Goal: Check status: Check status

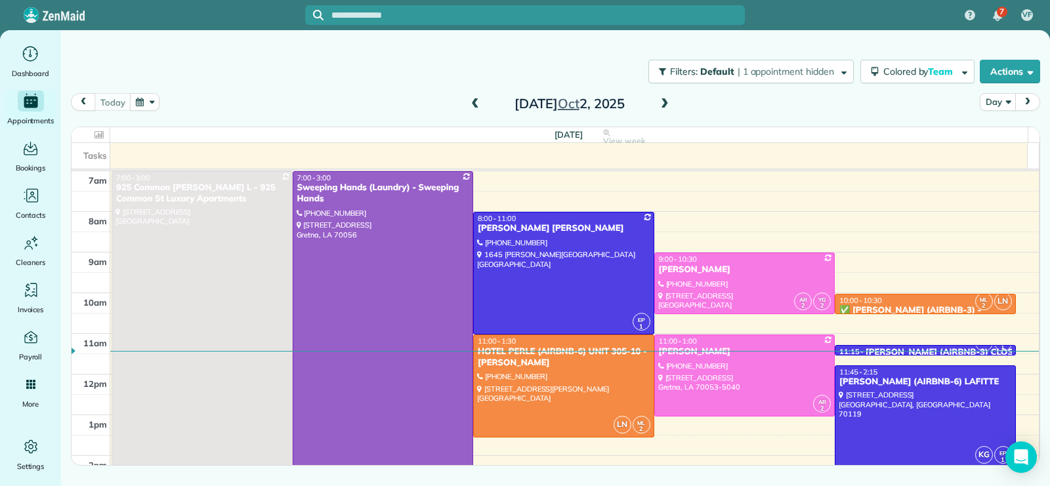
click at [474, 102] on span at bounding box center [475, 104] width 14 height 12
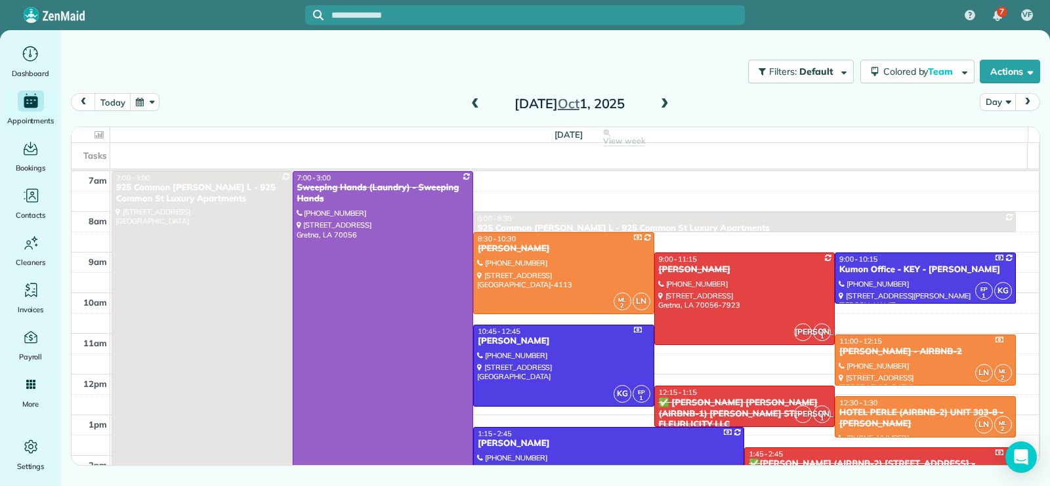
click at [474, 102] on span at bounding box center [475, 104] width 14 height 12
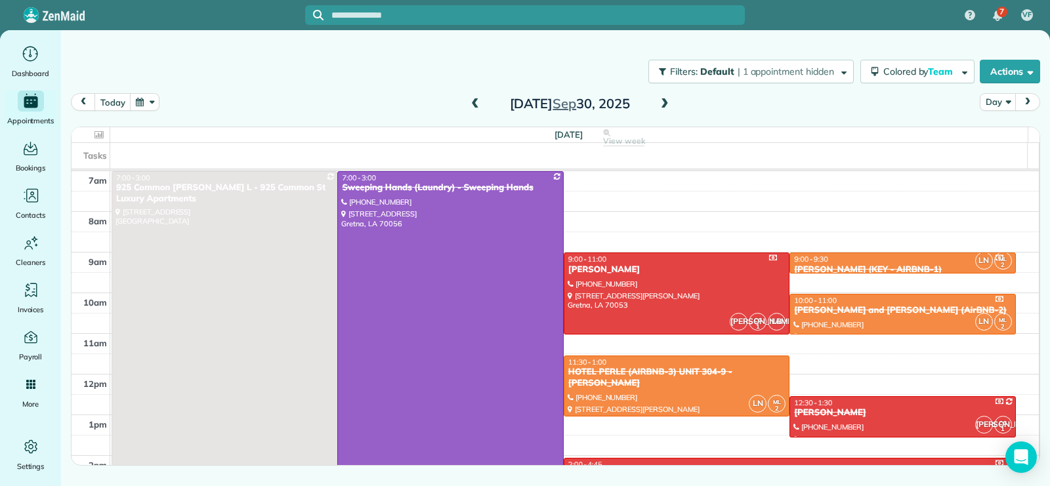
click at [474, 102] on span at bounding box center [475, 104] width 14 height 12
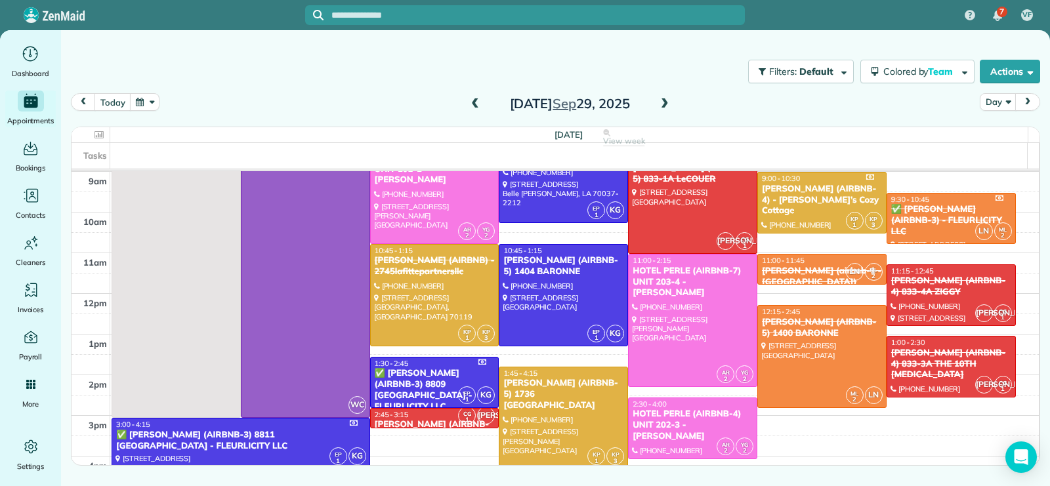
scroll to position [82, 0]
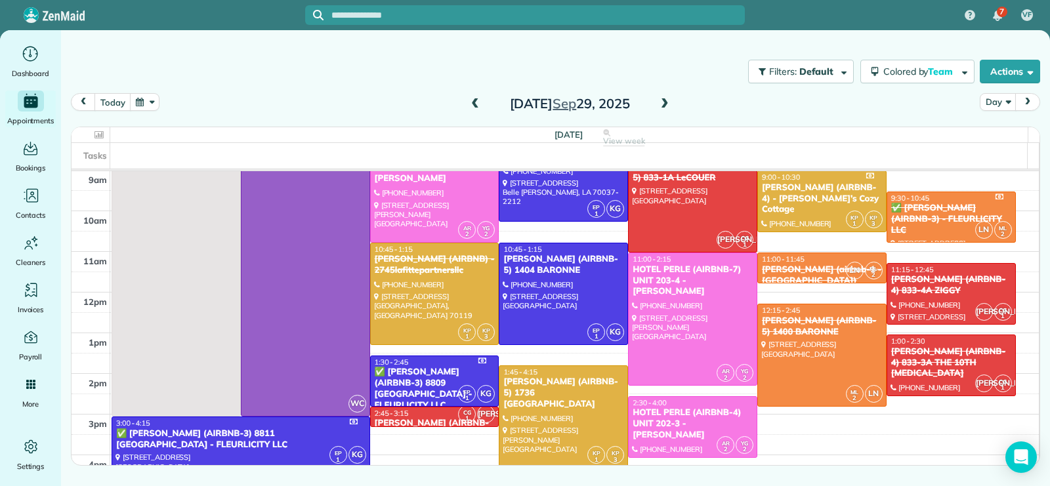
click at [666, 103] on span at bounding box center [665, 104] width 14 height 12
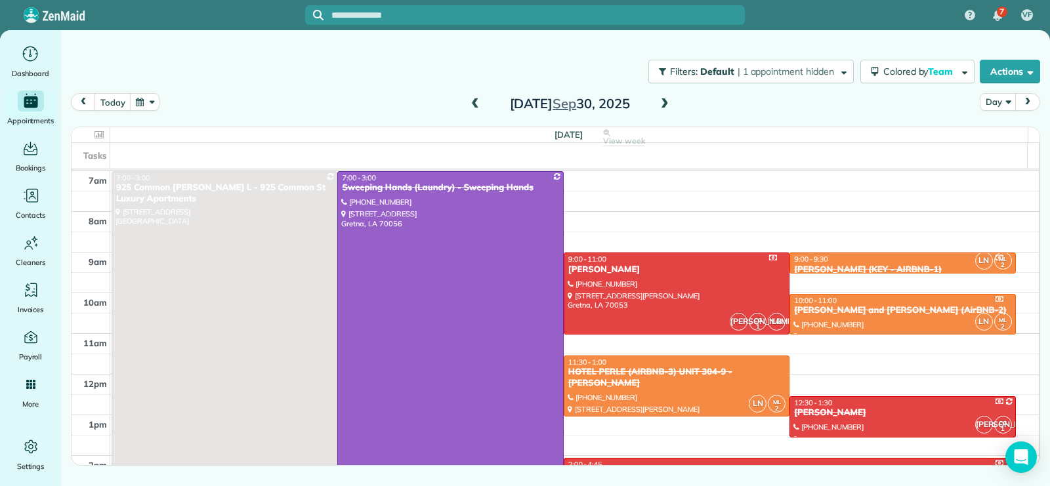
scroll to position [246, 0]
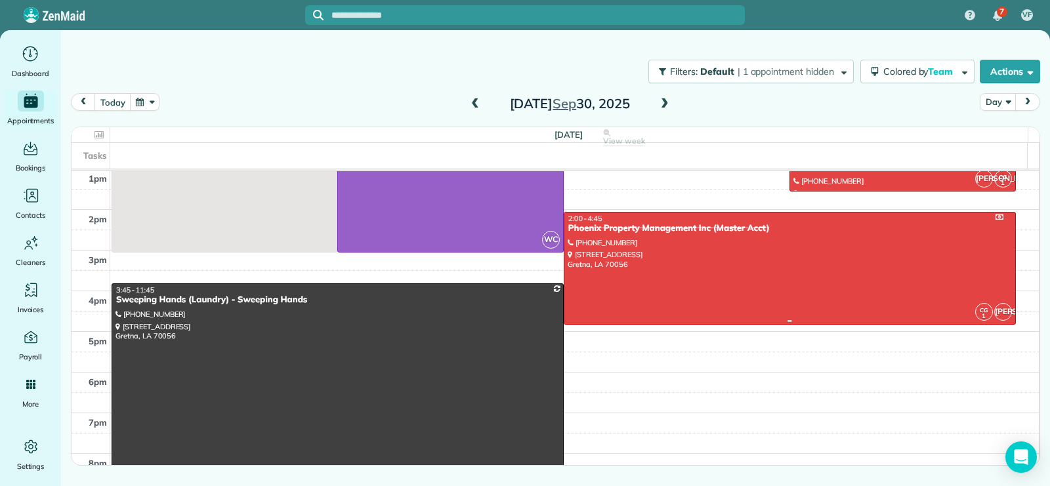
click at [656, 243] on div at bounding box center [789, 269] width 451 height 112
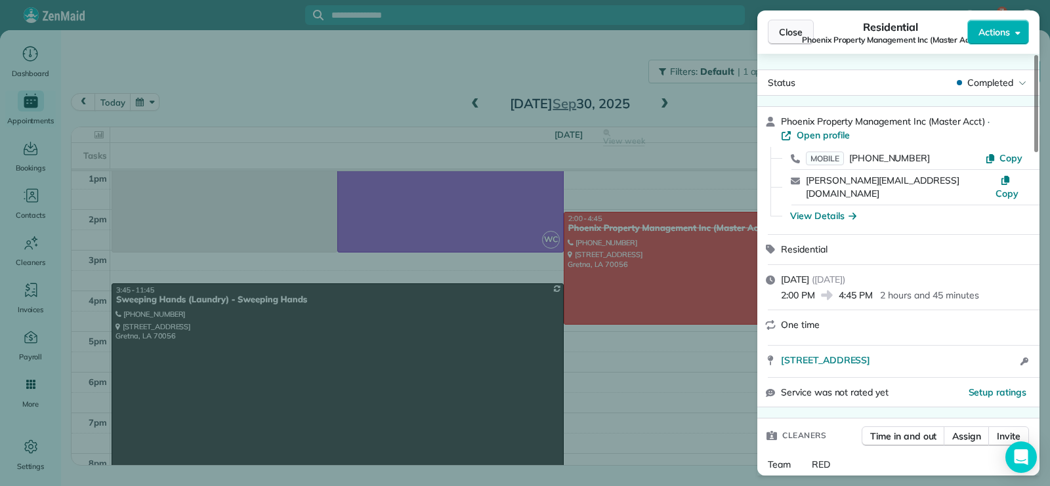
click at [775, 24] on button "Close" at bounding box center [791, 32] width 46 height 25
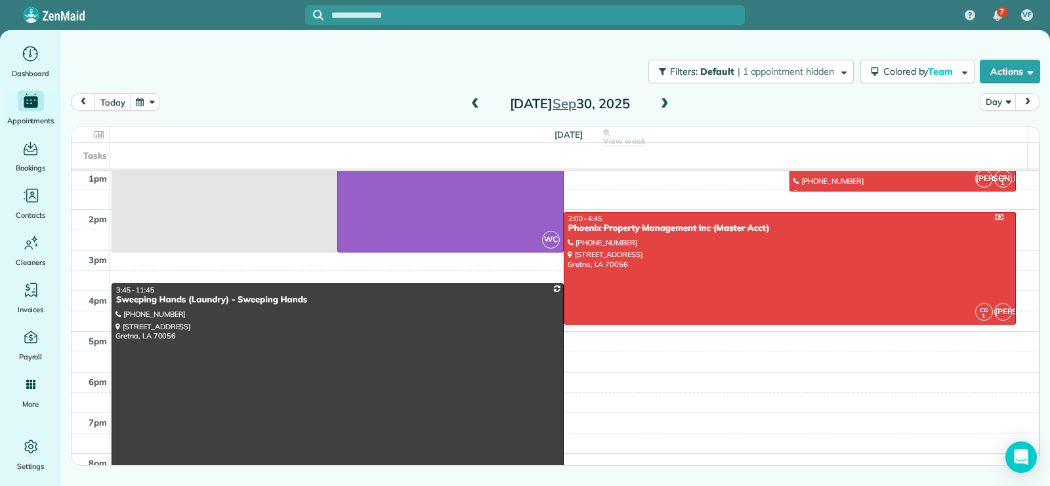
click at [667, 102] on span at bounding box center [665, 104] width 14 height 12
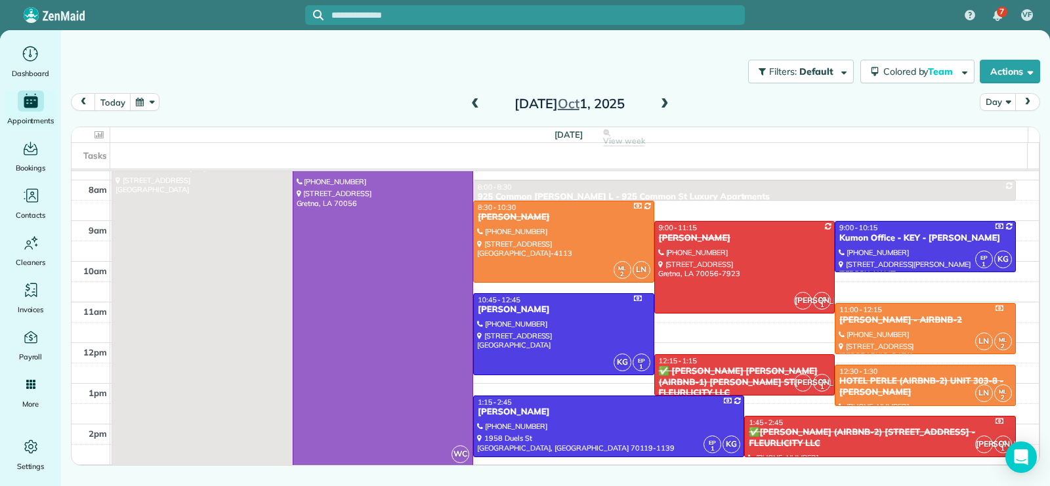
scroll to position [82, 0]
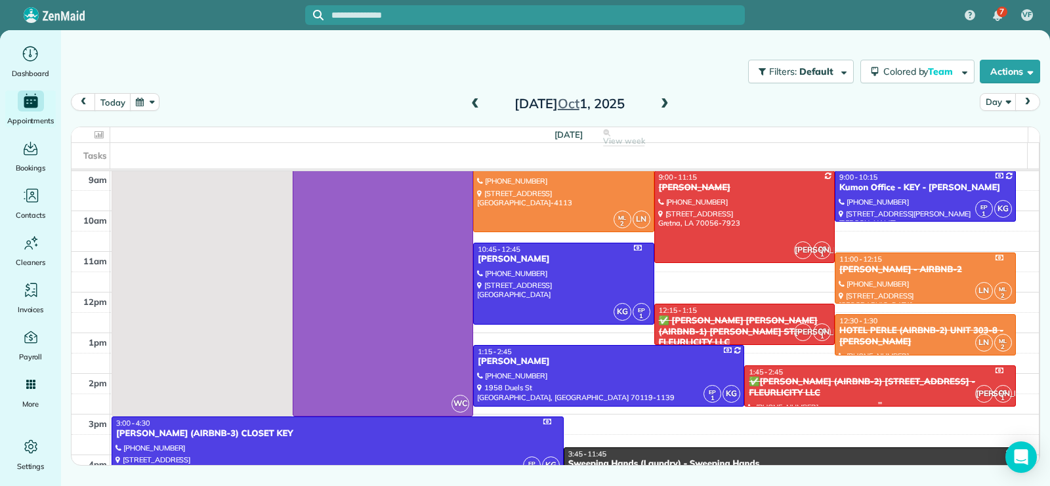
click at [840, 376] on div "1:45 - 2:45" at bounding box center [879, 371] width 263 height 9
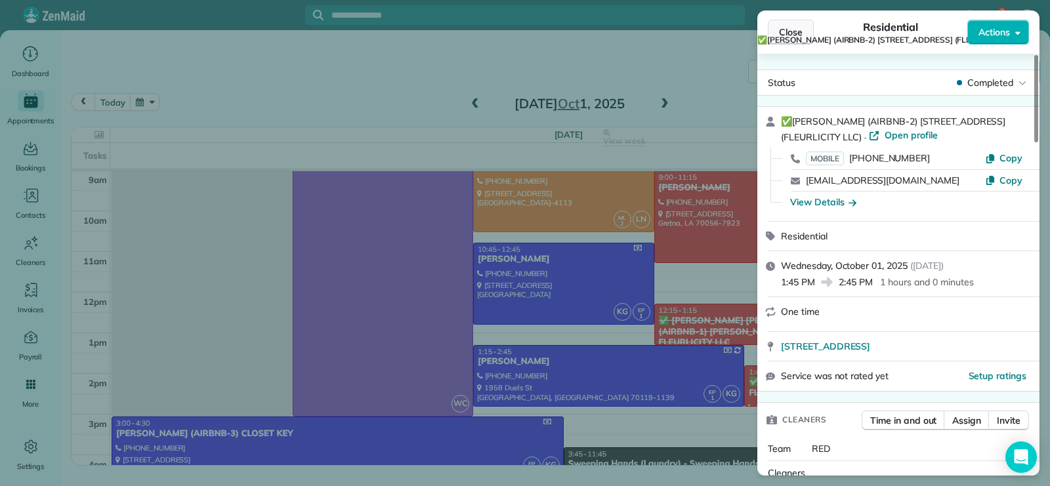
click at [799, 24] on button "Close" at bounding box center [791, 32] width 46 height 25
